Goal: Information Seeking & Learning: Learn about a topic

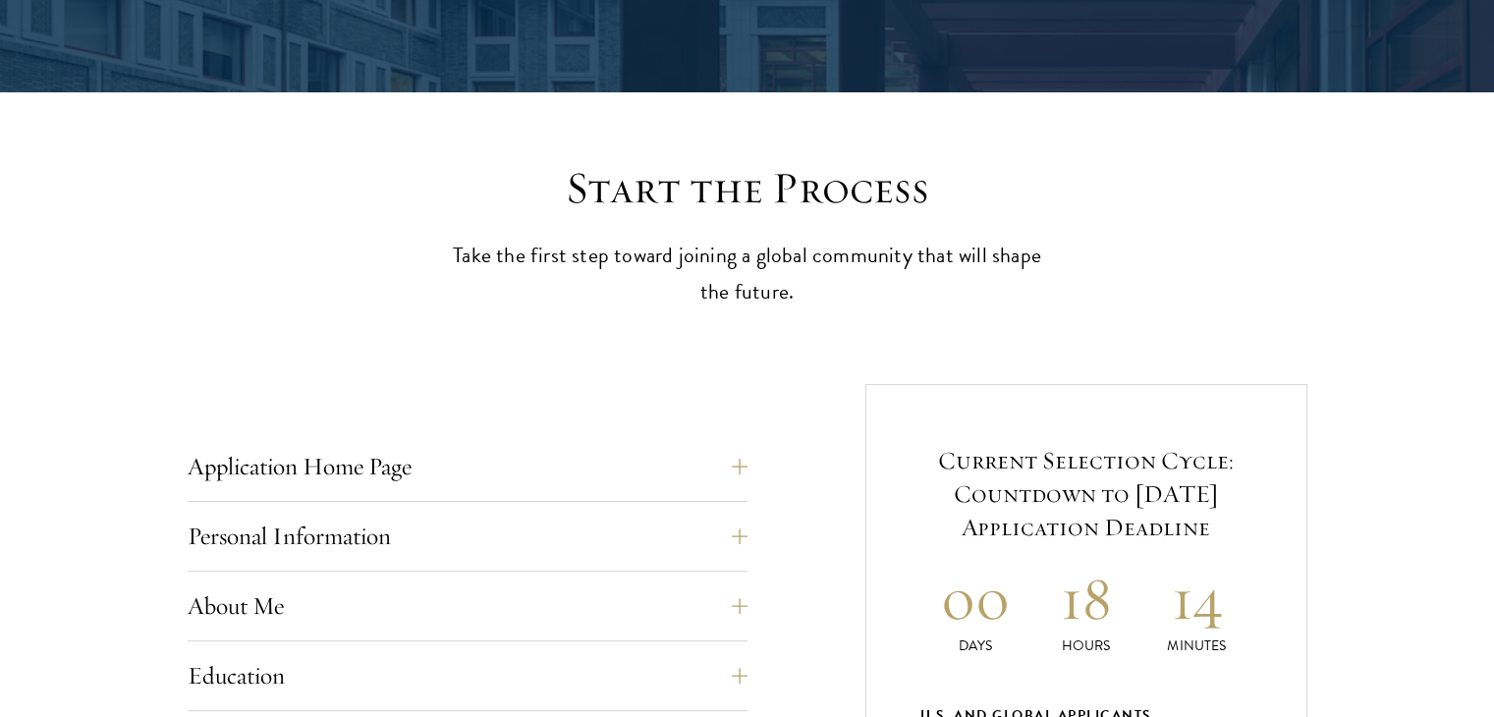
scroll to position [663, 0]
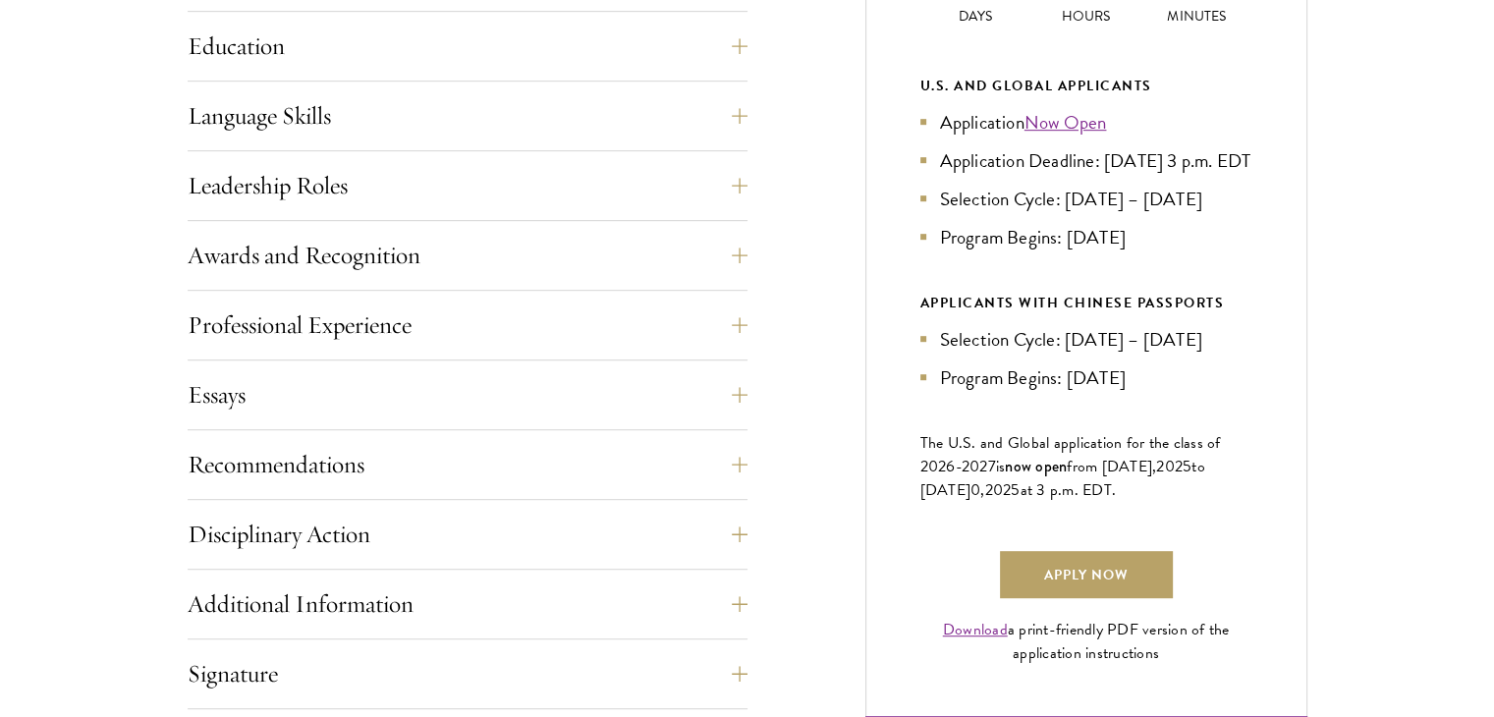
scroll to position [745, 0]
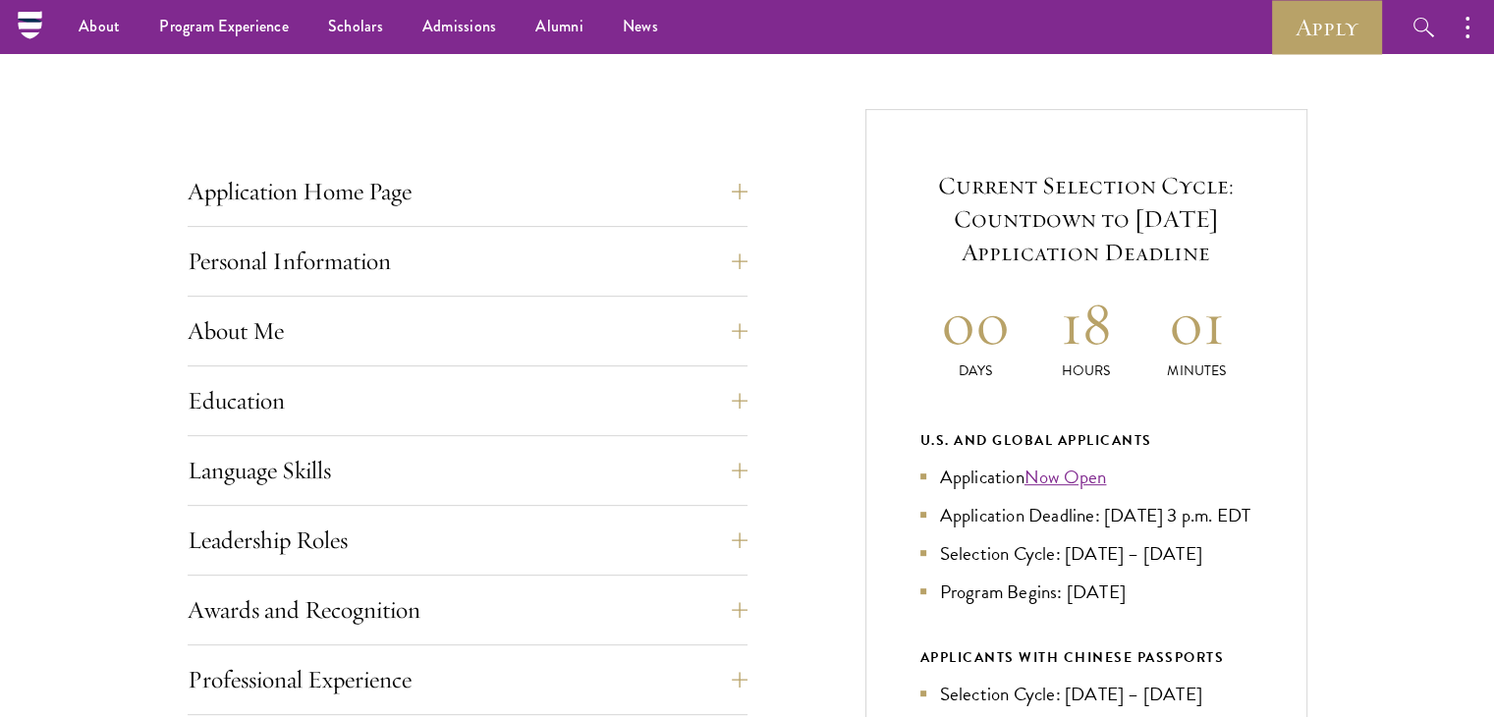
scroll to position [684, 0]
drag, startPoint x: 1017, startPoint y: 539, endPoint x: 977, endPoint y: 537, distance: 40.3
click at [977, 532] on li "Application Deadline: Sept 10, 2025 at 3 p.m. EDT" at bounding box center [1087, 517] width 332 height 28
